Goal: Task Accomplishment & Management: Use online tool/utility

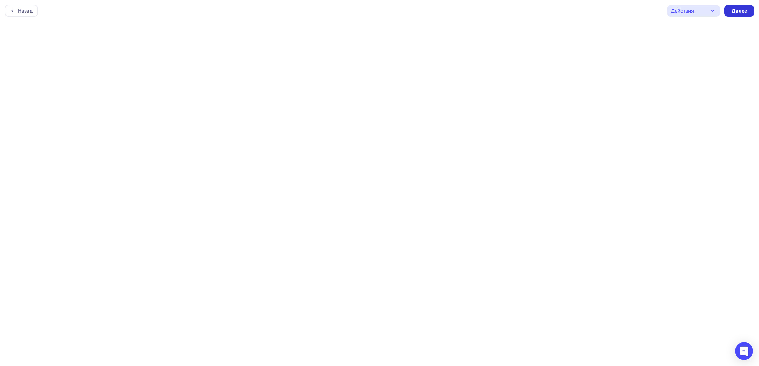
click at [742, 11] on div "Далее" at bounding box center [739, 10] width 16 height 7
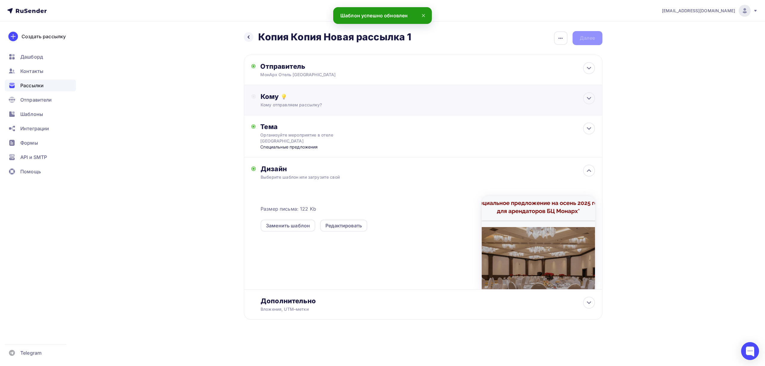
click at [292, 108] on div "Кому отправляем рассылку?" at bounding box center [410, 105] width 301 height 6
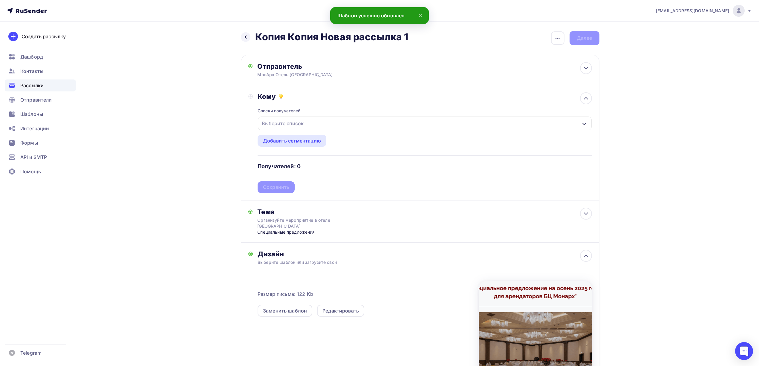
click at [342, 130] on div "Списки получателей Выберите список Все списки id [PERSON_NAME] + [PERSON_NAME] …" at bounding box center [424, 147] width 334 height 92
click at [339, 125] on div "Выберите список" at bounding box center [424, 123] width 333 height 14
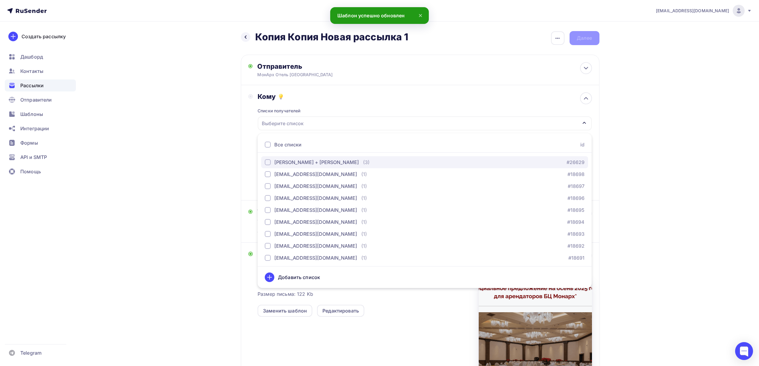
click at [268, 159] on div "button" at bounding box center [268, 162] width 6 height 6
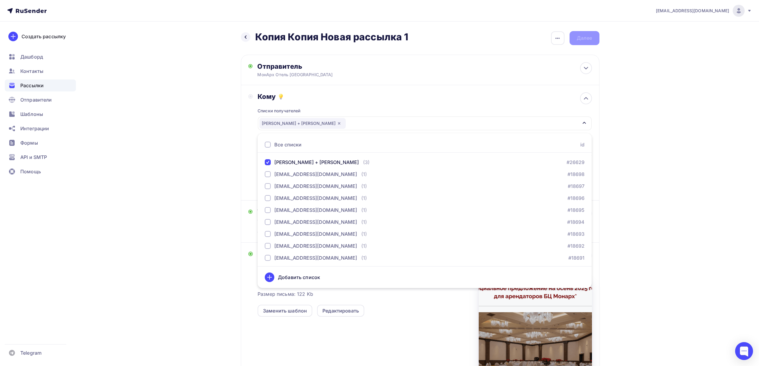
click at [195, 240] on div "Назад Копия Копия Новая рассылка 1 Копия Копия Новая рассылка 1 Закончить позже…" at bounding box center [379, 233] width 489 height 422
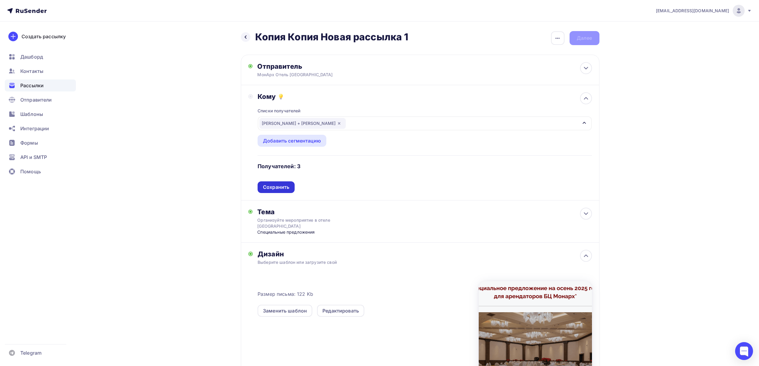
click at [275, 186] on div "Сохранить" at bounding box center [276, 187] width 26 height 7
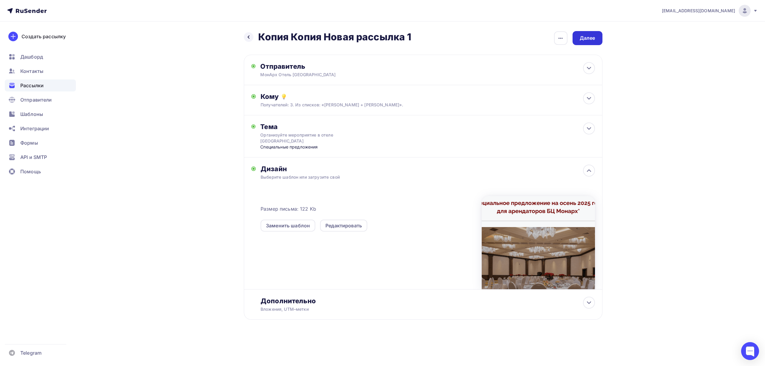
click at [597, 35] on div "Далее" at bounding box center [587, 38] width 30 height 14
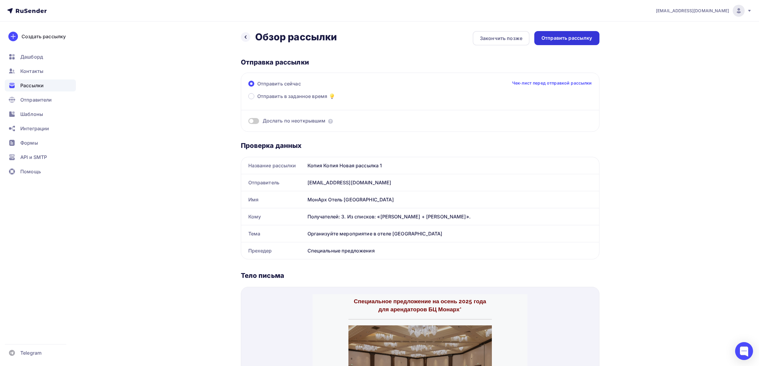
click at [569, 38] on div "Отправить рассылку" at bounding box center [566, 38] width 51 height 7
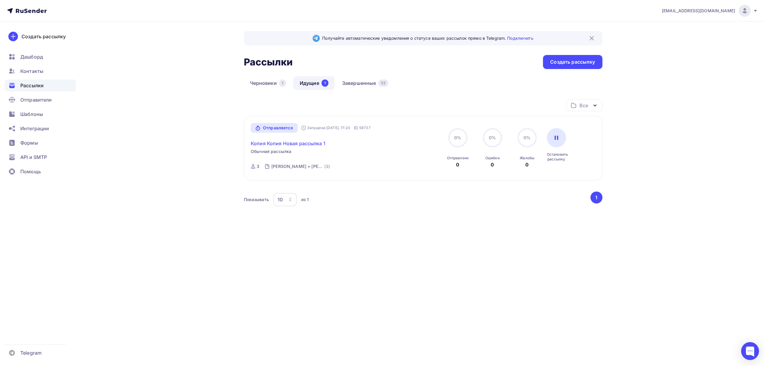
click at [305, 141] on link "Копия Копия Новая рассылка 1" at bounding box center [288, 143] width 75 height 7
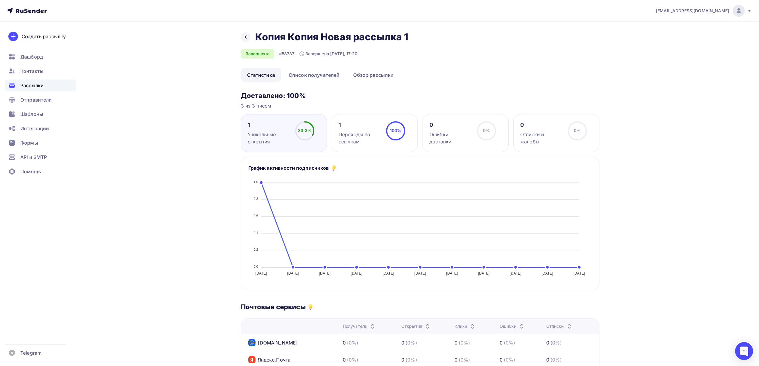
click at [33, 85] on span "Рассылки" at bounding box center [31, 85] width 23 height 7
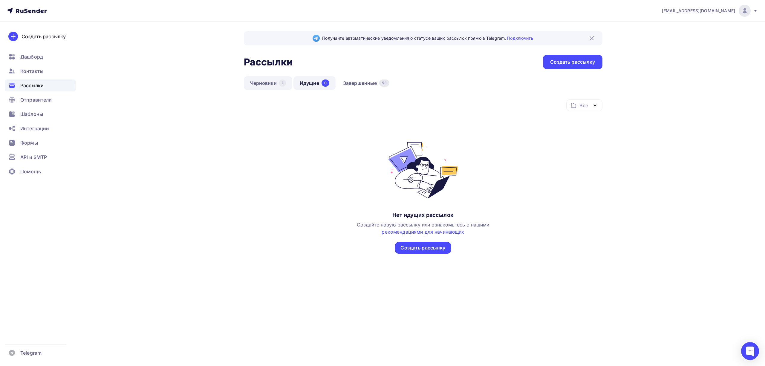
click at [276, 84] on link "Черновики 1" at bounding box center [268, 83] width 48 height 14
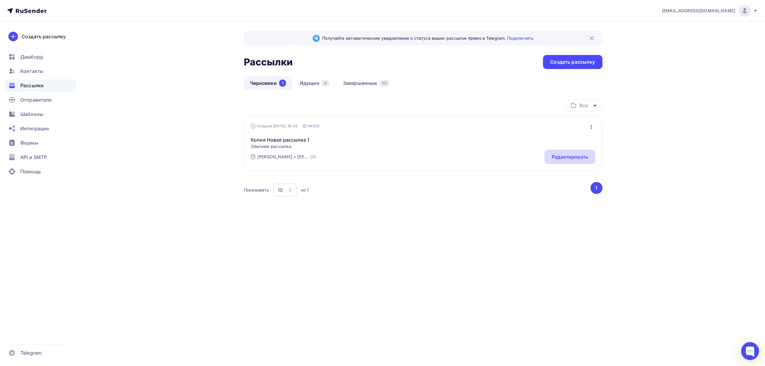
click at [570, 153] on div "Редактировать" at bounding box center [569, 156] width 36 height 7
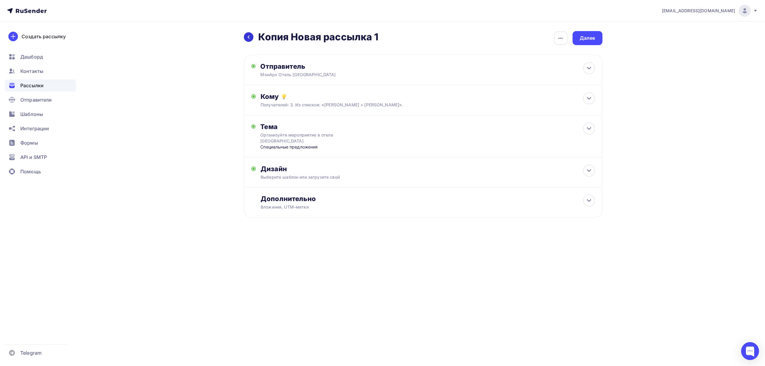
click at [250, 35] on icon at bounding box center [248, 37] width 5 height 5
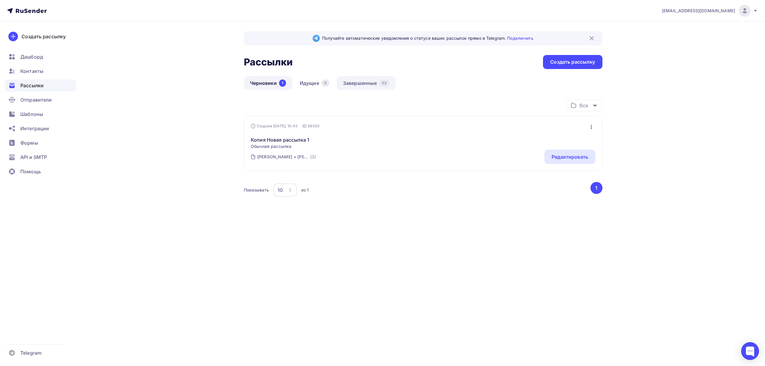
click at [366, 81] on link "Завершенные 53" at bounding box center [366, 83] width 59 height 14
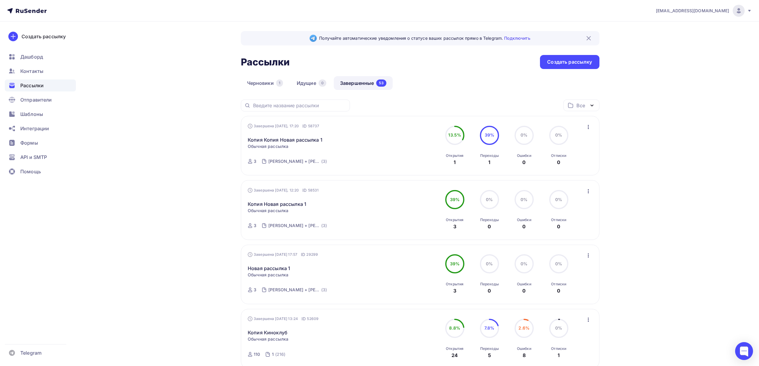
click at [584, 127] on icon "button" at bounding box center [587, 126] width 7 height 7
click at [553, 168] on div "Копировать в новую" at bounding box center [560, 166] width 61 height 7
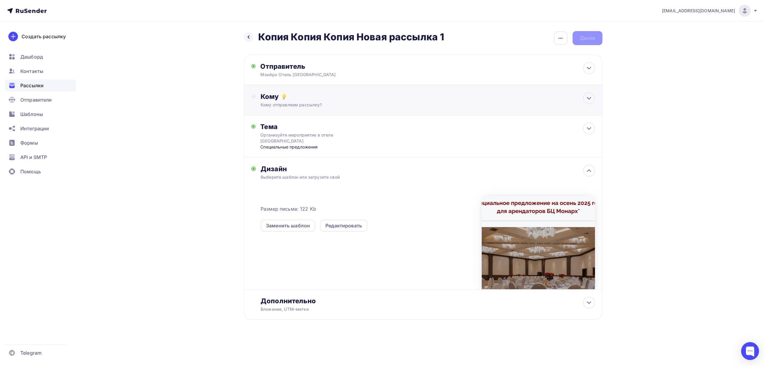
click at [297, 112] on div "Кому Кому отправляем рассылку? Списки получателей Выберите список Все списки id…" at bounding box center [423, 100] width 358 height 30
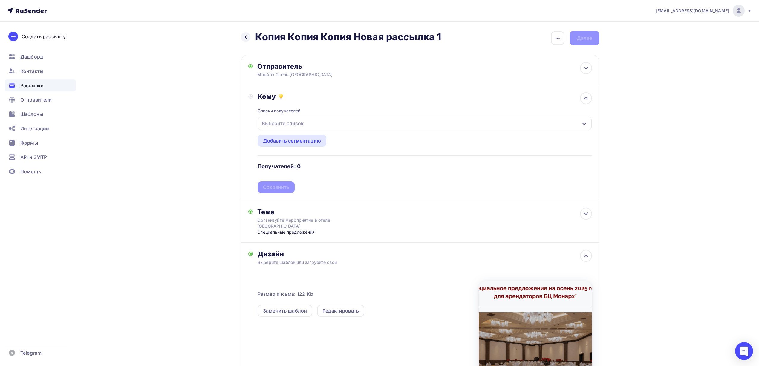
click at [305, 123] on div "Выберите список" at bounding box center [282, 123] width 47 height 11
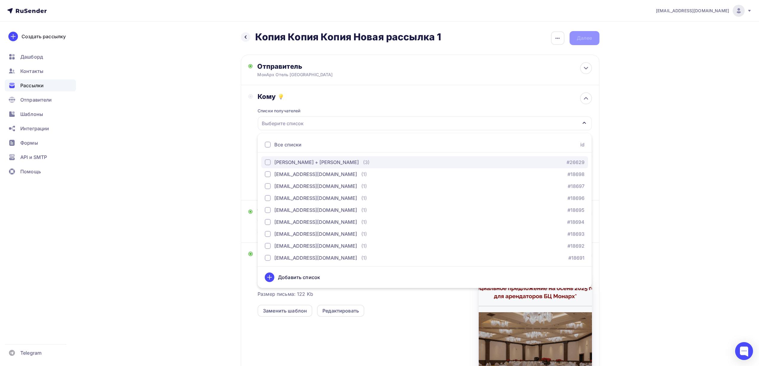
click at [282, 159] on div "[PERSON_NAME] + [PERSON_NAME]" at bounding box center [316, 162] width 85 height 7
click at [154, 208] on div "Назад Копия Копия Копия Новая рассылка 1 Копия Копия Копия Новая рассылка 1 Зак…" at bounding box center [379, 233] width 489 height 422
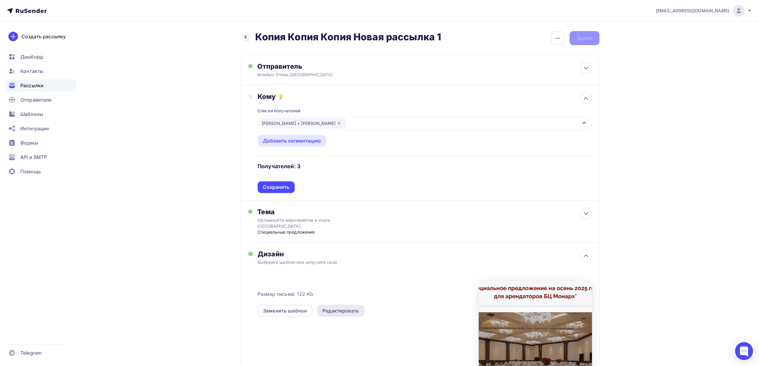
click at [339, 307] on div "Редактировать" at bounding box center [340, 310] width 36 height 7
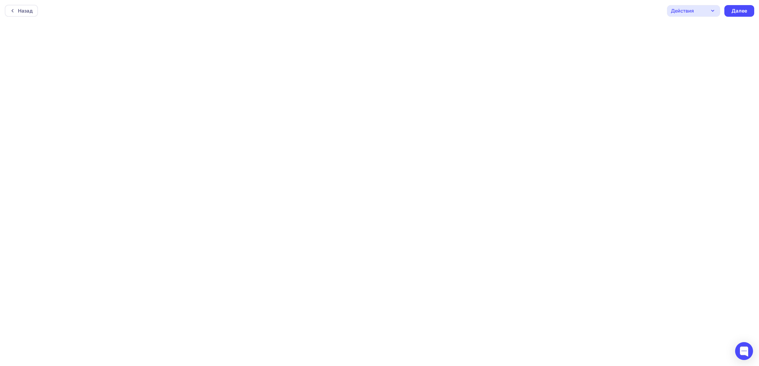
scroll to position [1, 0]
click at [743, 12] on div "Далее" at bounding box center [739, 9] width 16 height 7
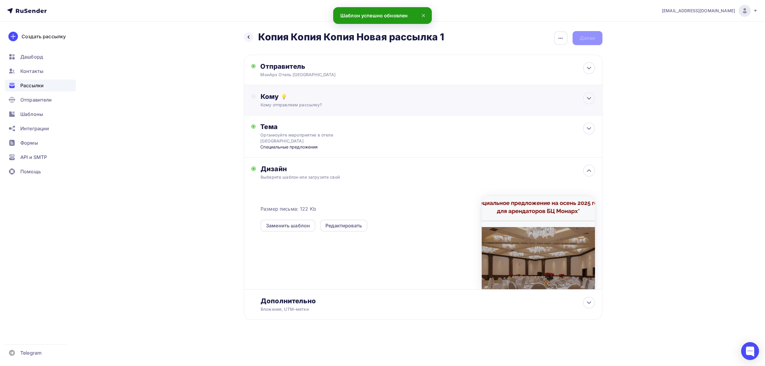
click at [298, 98] on div "Кому" at bounding box center [427, 96] width 334 height 8
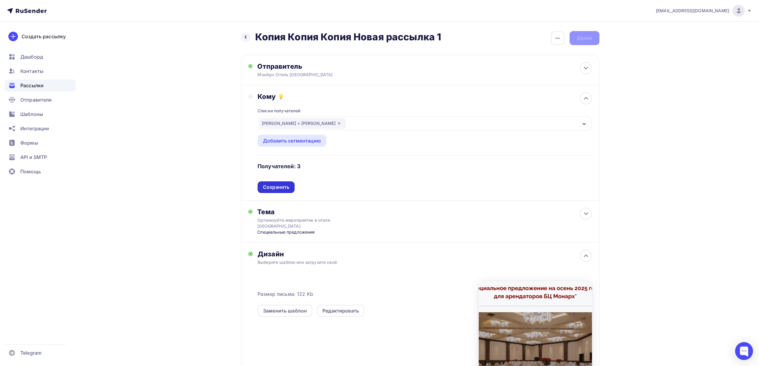
click at [278, 189] on div "Сохранить" at bounding box center [276, 187] width 26 height 7
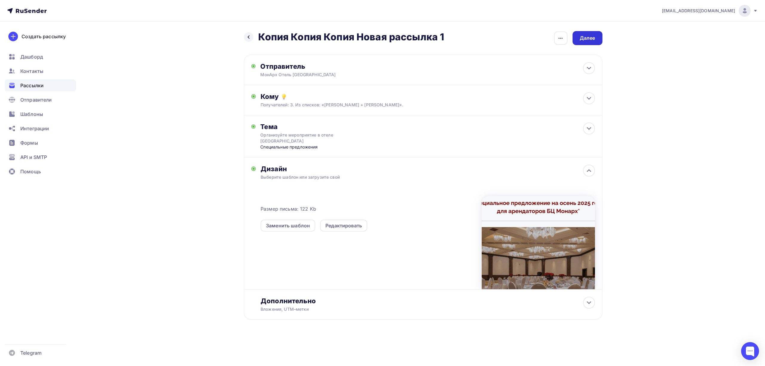
click at [590, 39] on div "Далее" at bounding box center [587, 38] width 16 height 7
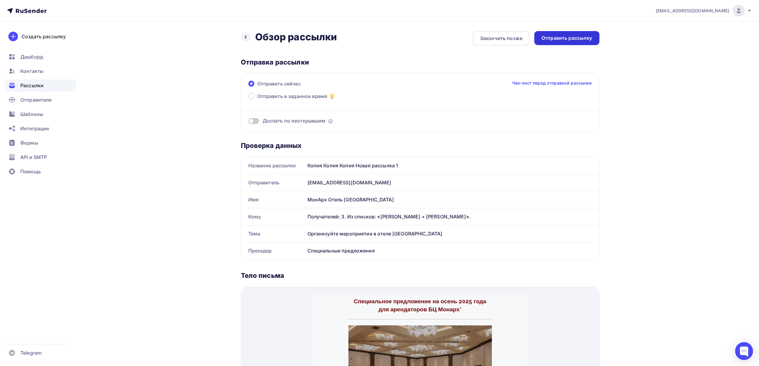
click at [571, 44] on div "Отправить рассылку" at bounding box center [566, 38] width 65 height 14
